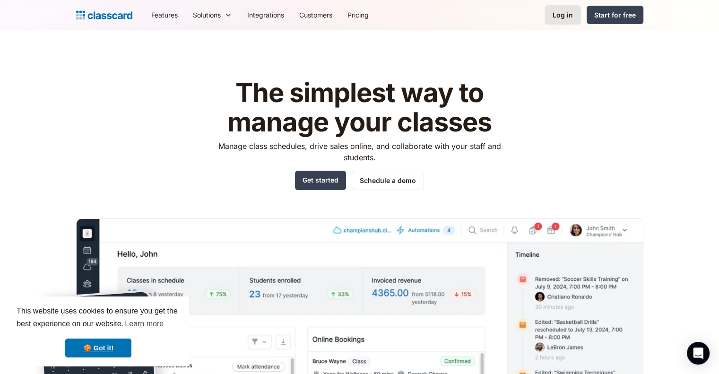
click at [563, 21] on link "Log in" at bounding box center [563, 14] width 36 height 19
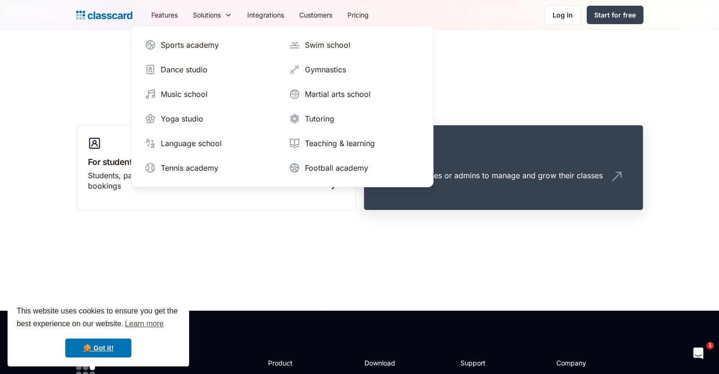
click at [549, 160] on h3 "For staff" at bounding box center [503, 162] width 256 height 13
